Goal: Task Accomplishment & Management: Manage account settings

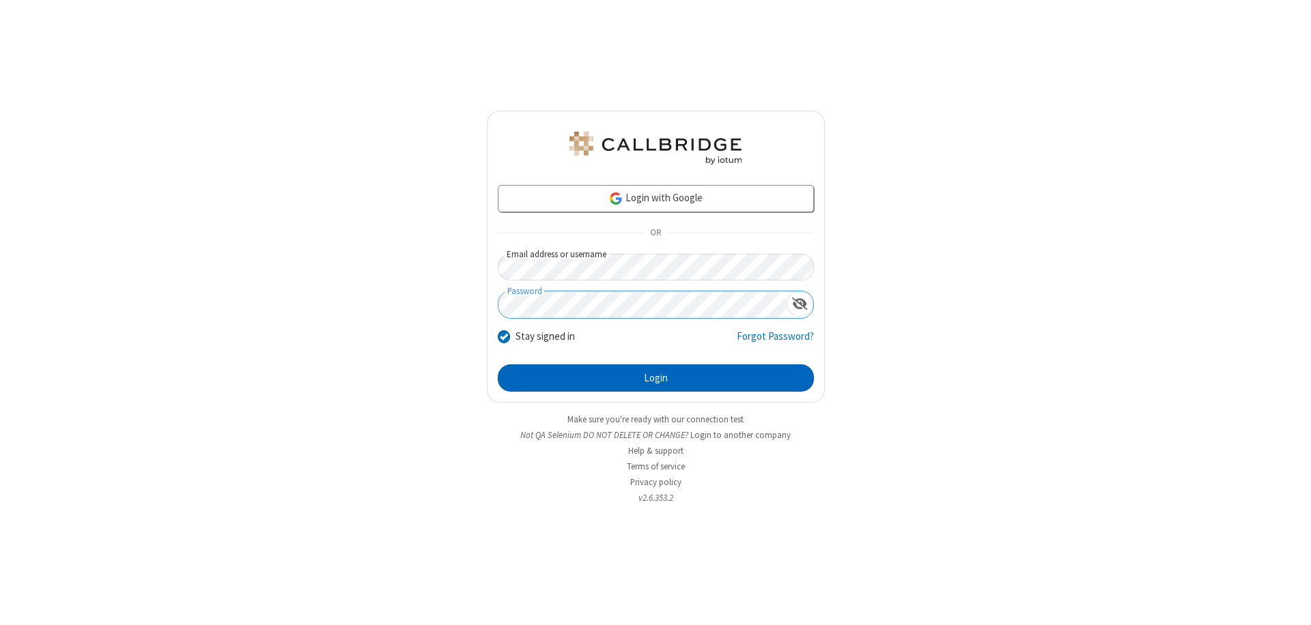
click at [655, 378] on button "Login" at bounding box center [656, 377] width 316 height 27
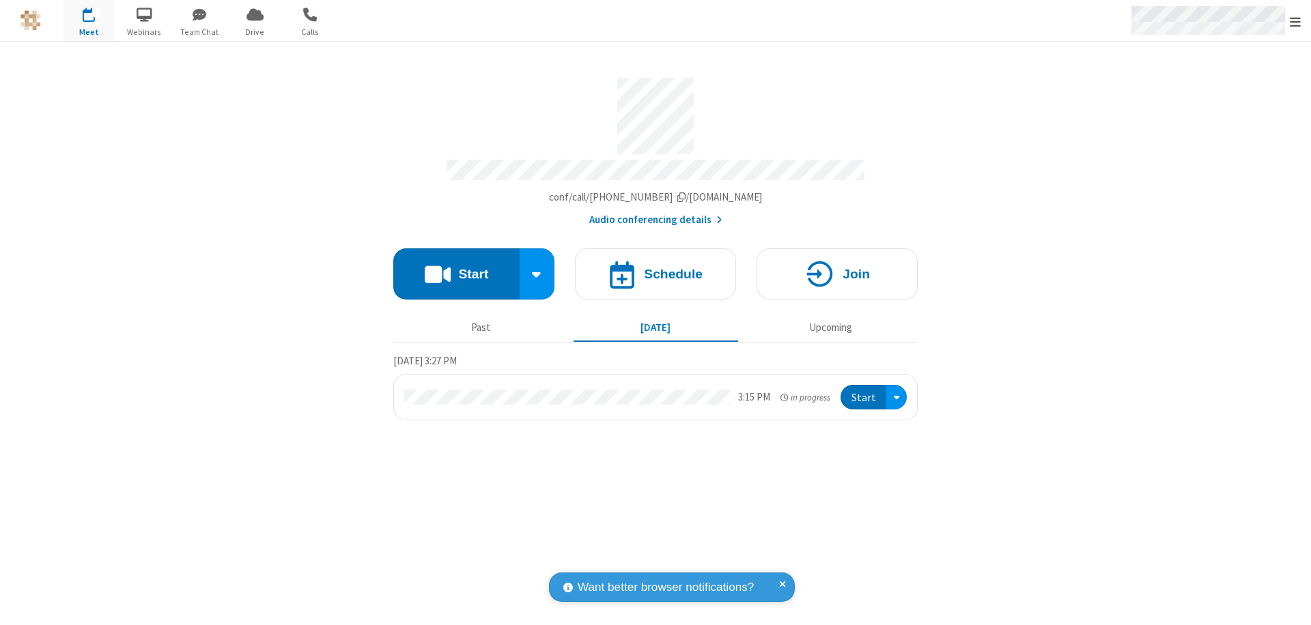
click at [1295, 21] on span "Open menu" at bounding box center [1294, 22] width 11 height 14
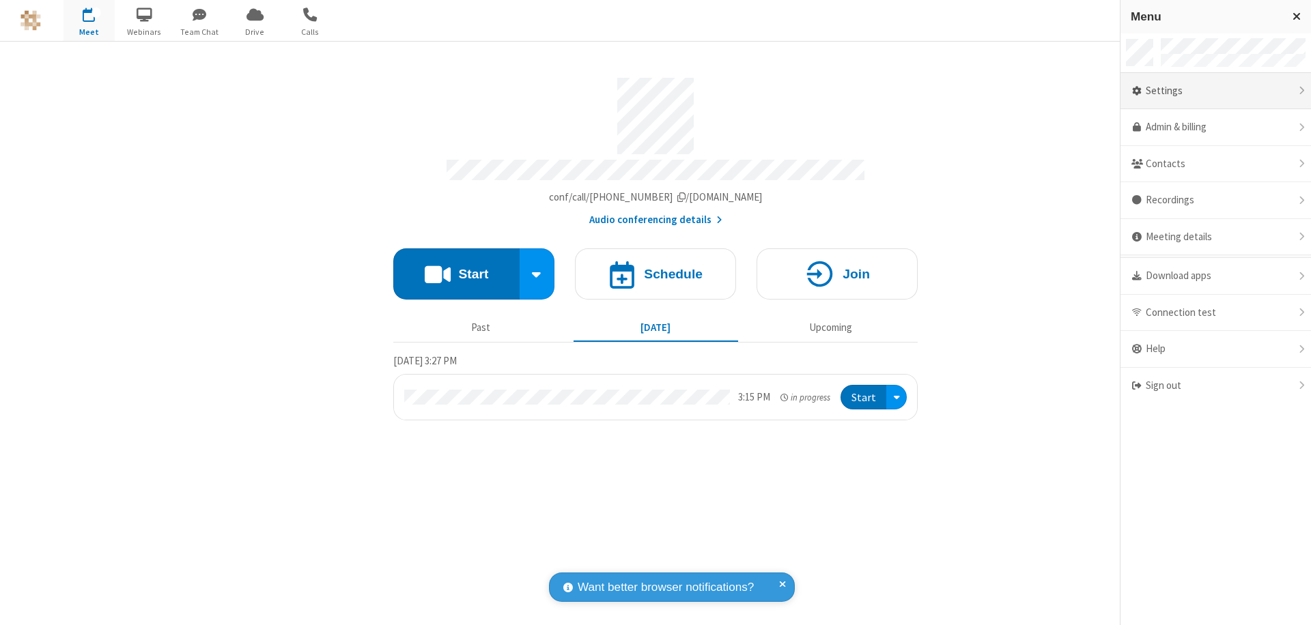
click at [1215, 91] on div "Settings" at bounding box center [1215, 91] width 190 height 37
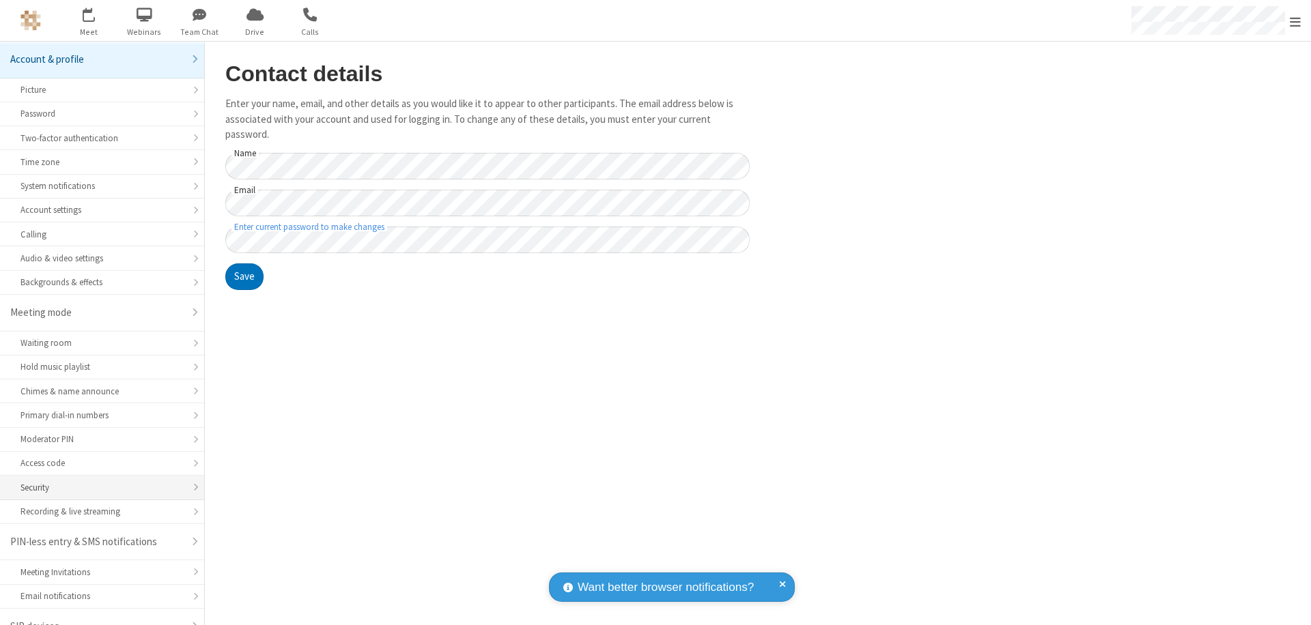
click at [97, 481] on div "Security" at bounding box center [101, 487] width 163 height 13
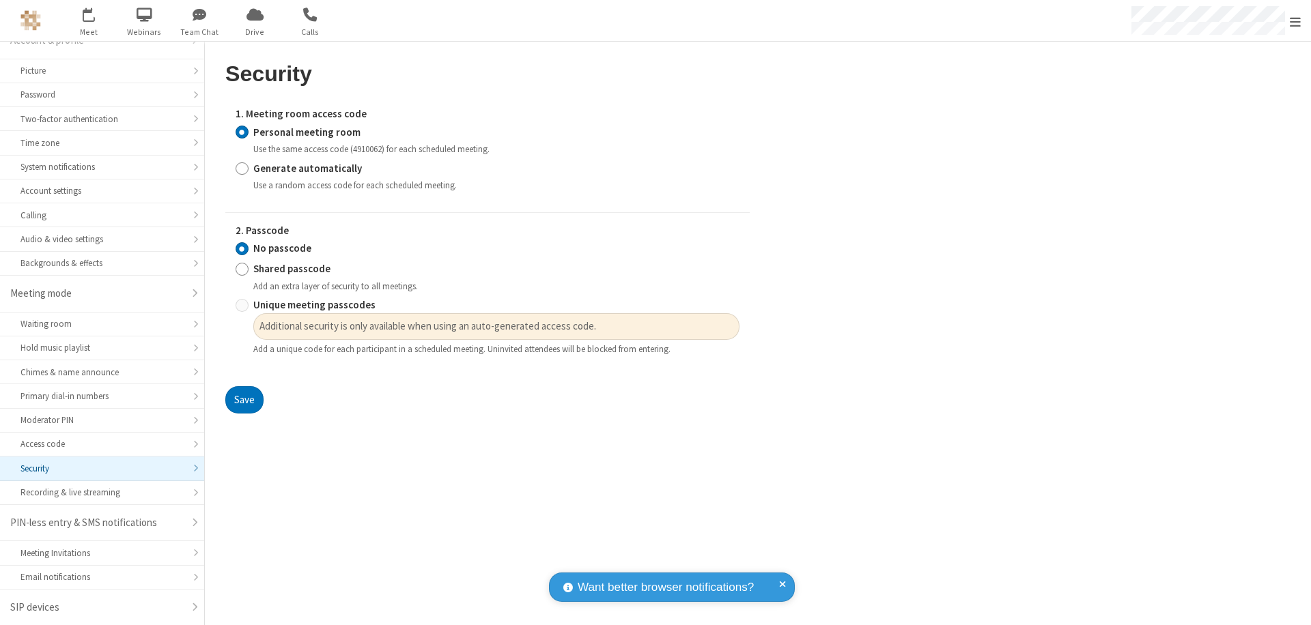
click at [242, 168] on input "Generate automatically" at bounding box center [241, 168] width 13 height 14
radio input "true"
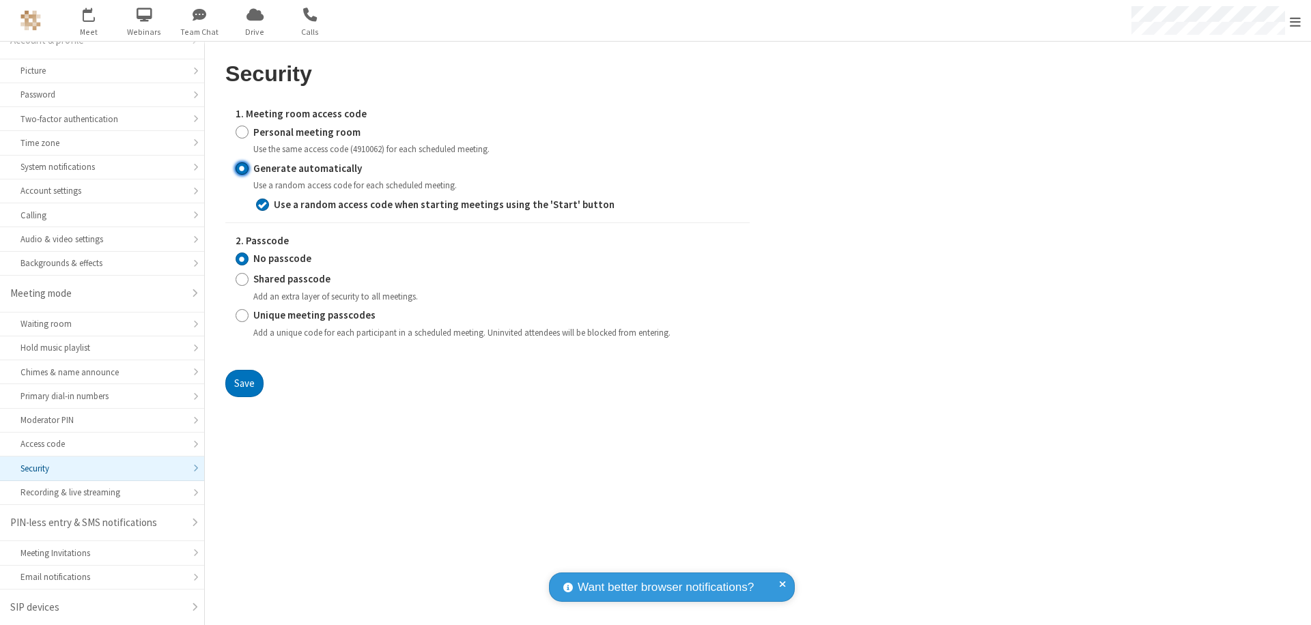
click at [244, 383] on button "Save" at bounding box center [244, 383] width 38 height 27
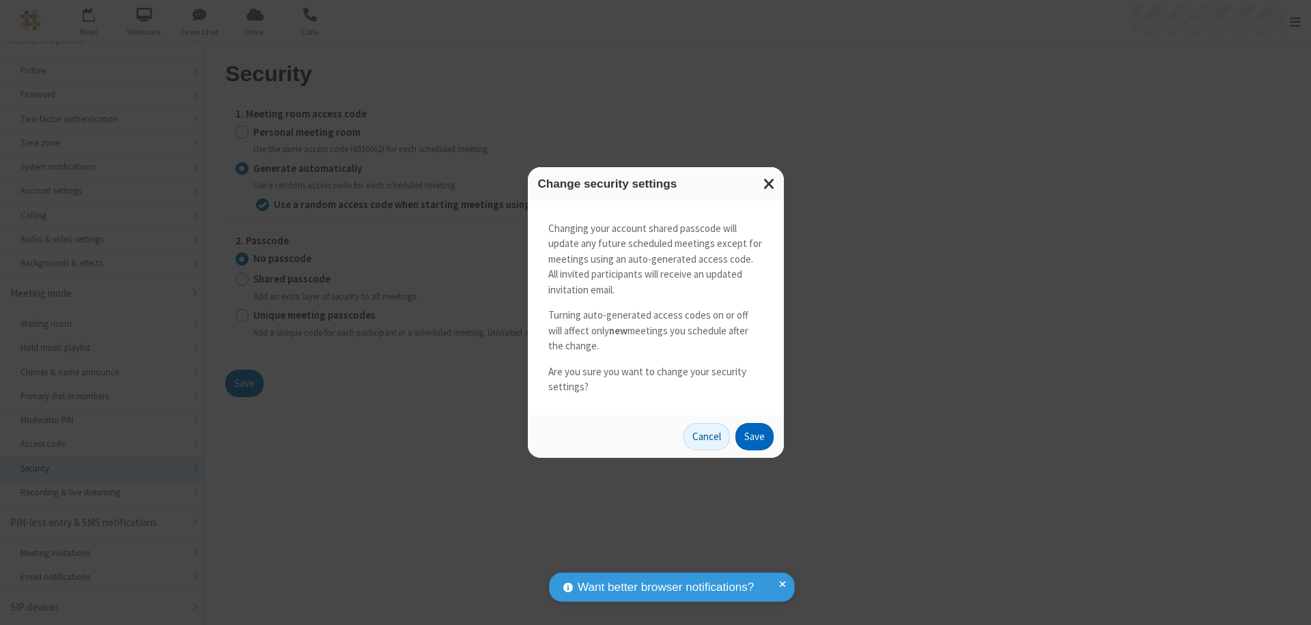
click at [754, 436] on button "Save" at bounding box center [754, 436] width 38 height 27
